Goal: Task Accomplishment & Management: Manage account settings

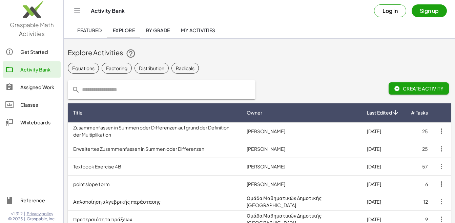
click at [35, 70] on div "Activity Bank" at bounding box center [39, 69] width 38 height 8
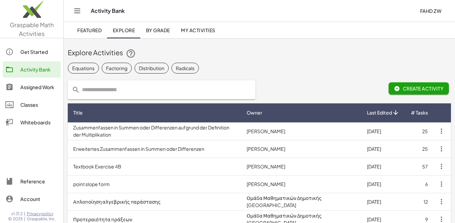
click at [137, 90] on input "text" at bounding box center [165, 89] width 171 height 19
type input "*"
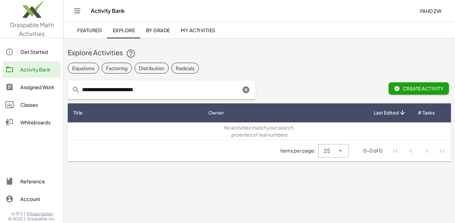
click at [92, 90] on input "**********" at bounding box center [160, 89] width 161 height 19
type input "**********"
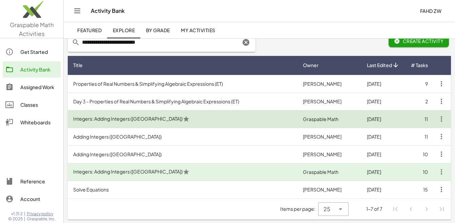
scroll to position [48, 0]
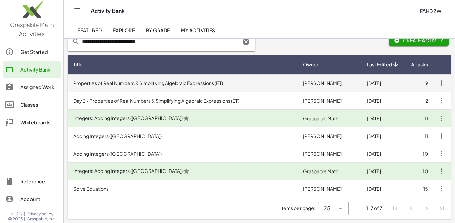
click at [89, 82] on td "Properties of Real Numbers & Simplifying Algebraic Expressions (ET)" at bounding box center [183, 83] width 230 height 18
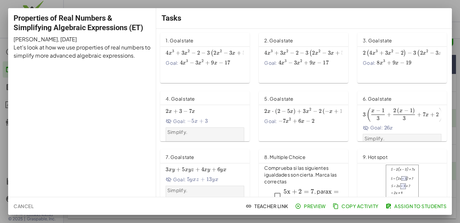
click at [309, 209] on button "Preview" at bounding box center [311, 206] width 35 height 12
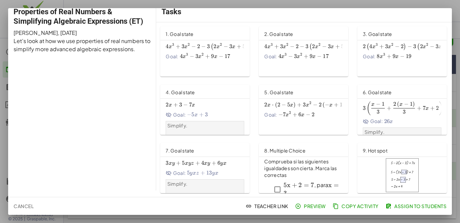
scroll to position [7, 0]
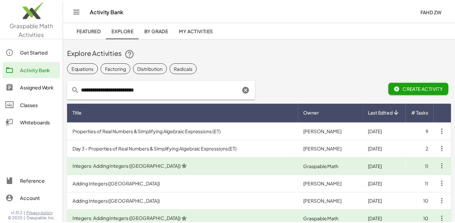
scroll to position [48, 0]
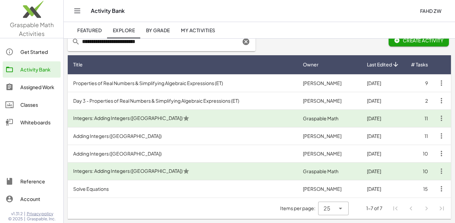
click at [200, 29] on span "My Activities" at bounding box center [198, 30] width 35 height 6
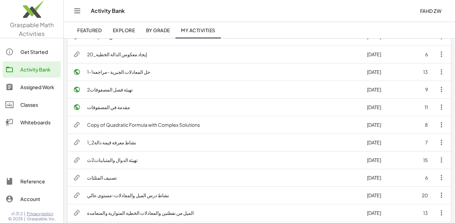
scroll to position [203, 0]
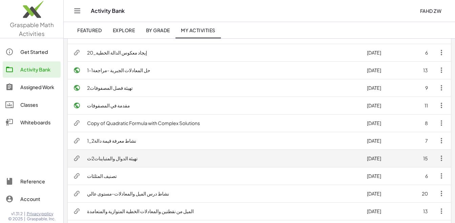
click at [117, 159] on td "تهيئة الدوال والمتباينات2ث" at bounding box center [222, 158] width 280 height 18
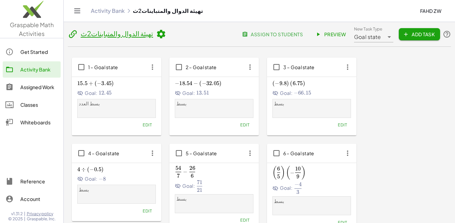
click at [351, 11] on div "Activity Bank تهيئة الدوال والمتباينات2ث" at bounding box center [252, 10] width 323 height 7
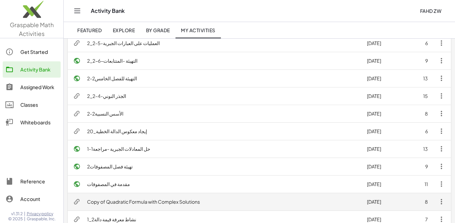
scroll to position [101, 0]
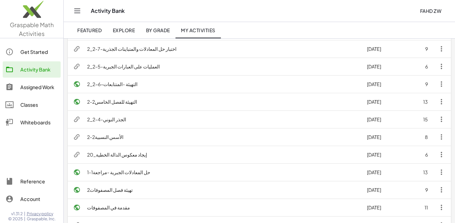
click at [28, 87] on div "Assigned Work" at bounding box center [39, 87] width 38 height 8
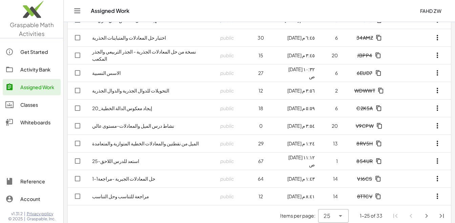
scroll to position [313, 0]
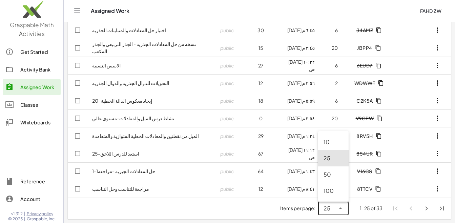
click at [341, 207] on icon at bounding box center [340, 208] width 8 height 8
click at [326, 174] on div "50" at bounding box center [333, 174] width 20 height 8
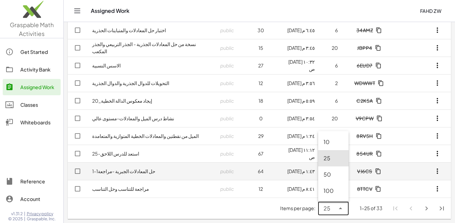
type input "**"
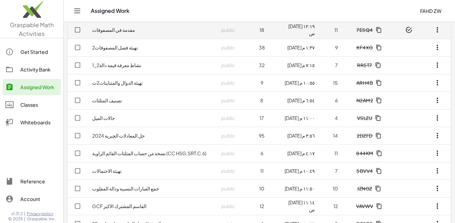
scroll to position [102, 0]
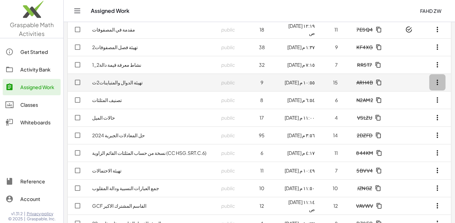
click at [438, 83] on icon "button" at bounding box center [437, 82] width 8 height 8
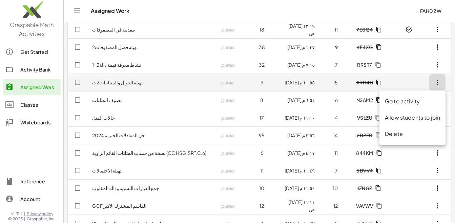
click at [438, 83] on icon "button" at bounding box center [437, 82] width 8 height 8
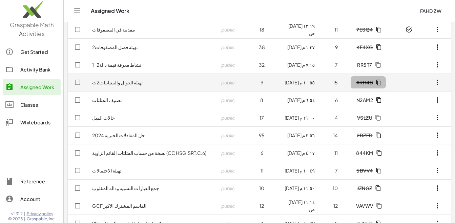
click at [368, 82] on span "ARH4B" at bounding box center [364, 82] width 17 height 6
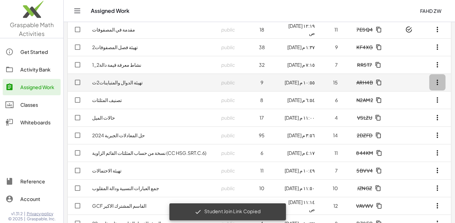
click at [438, 83] on icon "button" at bounding box center [437, 82] width 8 height 8
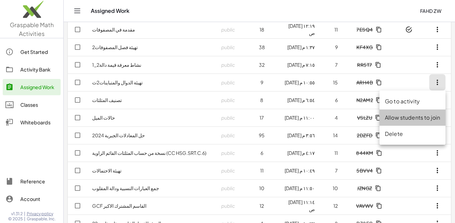
click at [403, 118] on div "Allow students to join" at bounding box center [412, 117] width 55 height 8
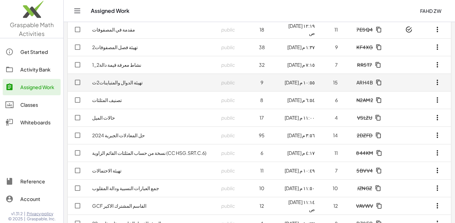
click at [113, 83] on link "تهيئة الدوال والمتباينات2ث" at bounding box center [117, 82] width 50 height 6
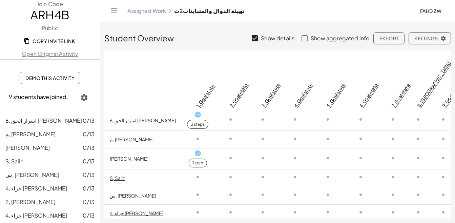
click at [143, 117] on link "6, اسرار الحق [PERSON_NAME]" at bounding box center [143, 120] width 66 height 6
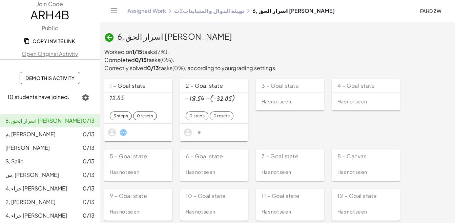
click at [139, 12] on link "Assigned Work" at bounding box center [146, 10] width 39 height 7
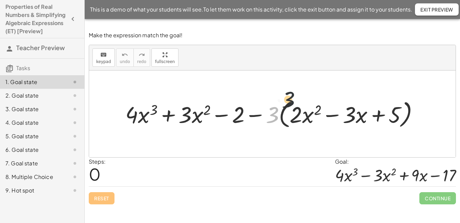
drag, startPoint x: 274, startPoint y: 116, endPoint x: 295, endPoint y: 98, distance: 27.1
click at [295, 98] on div at bounding box center [274, 113] width 305 height 33
drag, startPoint x: 273, startPoint y: 113, endPoint x: 293, endPoint y: 117, distance: 19.7
click at [293, 117] on div at bounding box center [274, 113] width 305 height 33
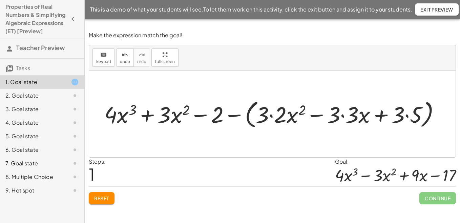
click at [271, 114] on div at bounding box center [275, 113] width 348 height 33
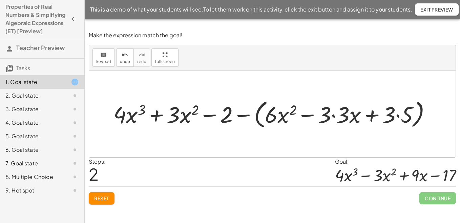
click at [333, 115] on div at bounding box center [275, 113] width 330 height 33
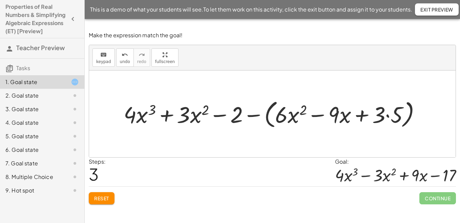
click at [388, 116] on div at bounding box center [274, 113] width 309 height 33
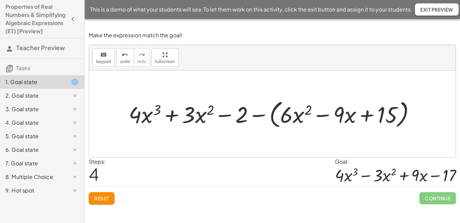
click at [272, 121] on div at bounding box center [274, 113] width 299 height 33
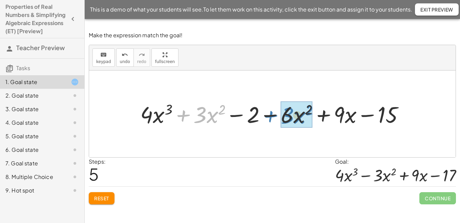
drag, startPoint x: 182, startPoint y: 116, endPoint x: 269, endPoint y: 117, distance: 87.4
click at [269, 117] on div at bounding box center [275, 114] width 276 height 30
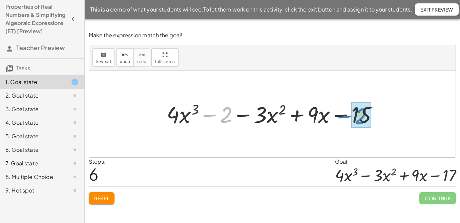
drag, startPoint x: 213, startPoint y: 115, endPoint x: 347, endPoint y: 117, distance: 134.8
click at [347, 117] on div at bounding box center [274, 114] width 223 height 30
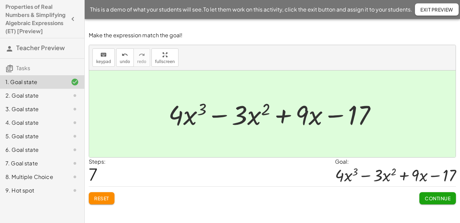
click at [437, 199] on span "Continue" at bounding box center [438, 198] width 26 height 6
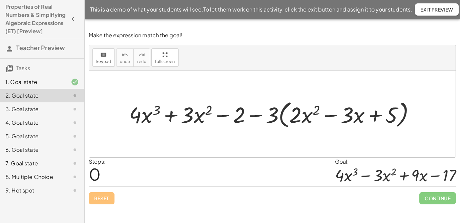
click at [434, 9] on span "Exit Preview" at bounding box center [436, 9] width 33 height 6
